Goal: Find specific page/section: Find specific page/section

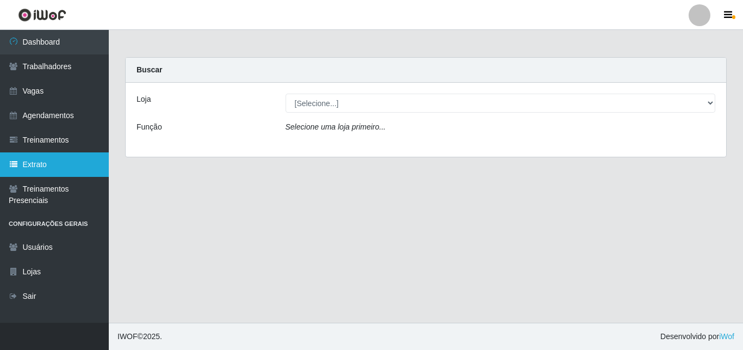
click at [63, 160] on link "Extrato" at bounding box center [54, 164] width 109 height 24
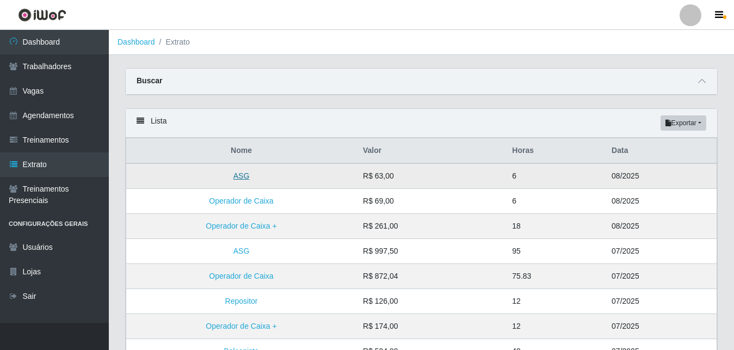
click at [242, 180] on link "ASG" at bounding box center [241, 175] width 16 height 9
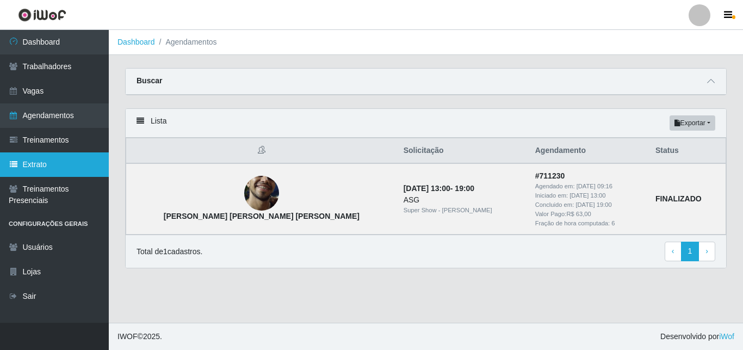
click at [46, 166] on link "Extrato" at bounding box center [54, 164] width 109 height 24
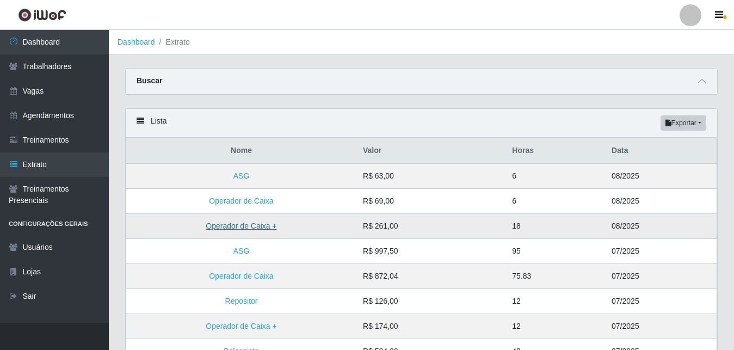
click at [259, 230] on link "Operador de Caixa +" at bounding box center [241, 225] width 71 height 9
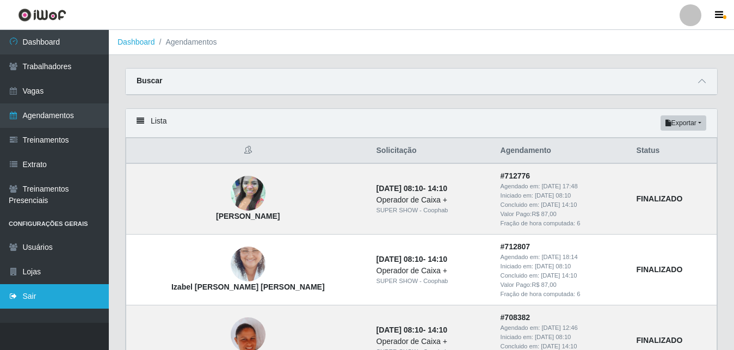
click at [35, 297] on link "Sair" at bounding box center [54, 296] width 109 height 24
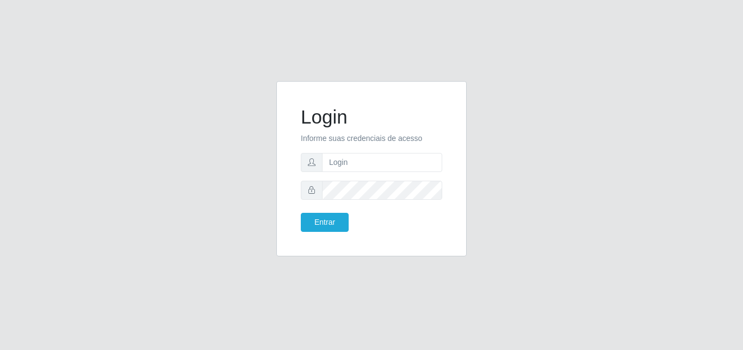
type input "[EMAIL_ADDRESS][DOMAIN_NAME]"
